Goal: Task Accomplishment & Management: Manage account settings

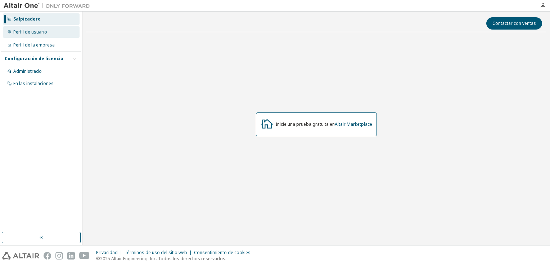
click at [39, 32] on div "Perfil de usuario" at bounding box center [30, 32] width 34 height 6
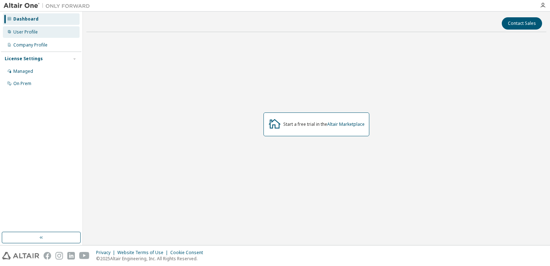
click at [54, 28] on div "User Profile" at bounding box center [41, 32] width 77 height 12
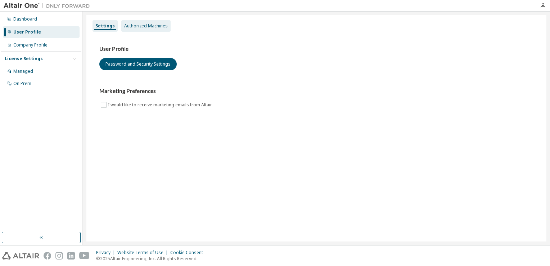
click at [143, 27] on div "Authorized Machines" at bounding box center [146, 26] width 44 height 6
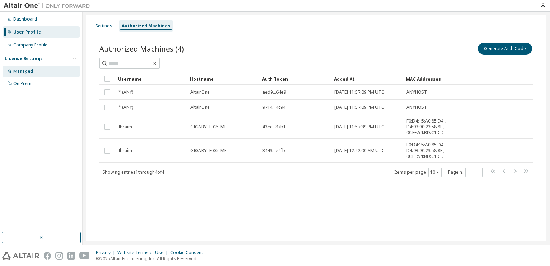
click at [48, 68] on div "Managed" at bounding box center [41, 72] width 77 height 12
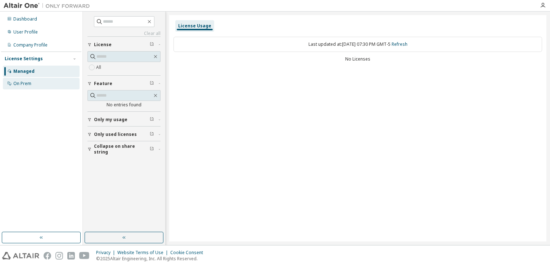
click at [35, 85] on div "On Prem" at bounding box center [41, 84] width 77 height 12
